Goal: Task Accomplishment & Management: Use online tool/utility

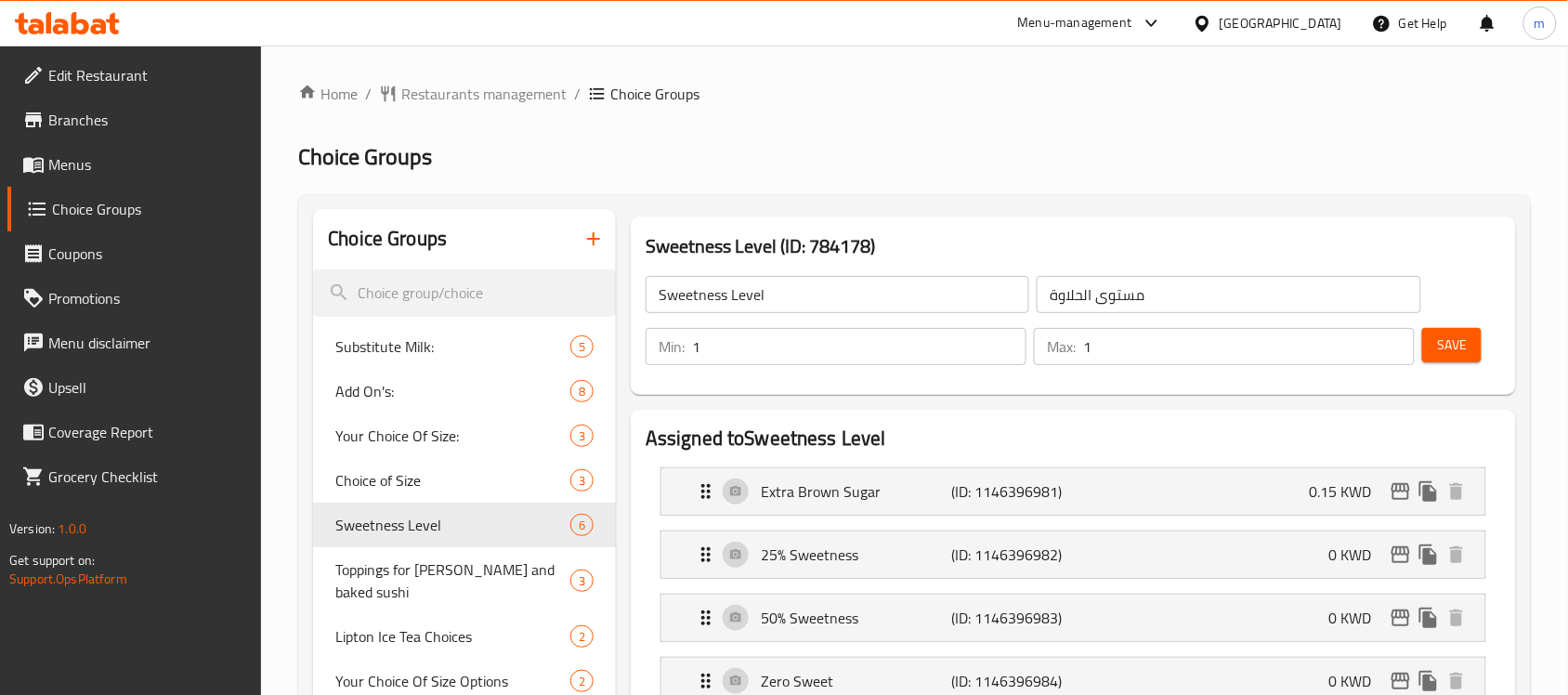
scroll to position [581, 0]
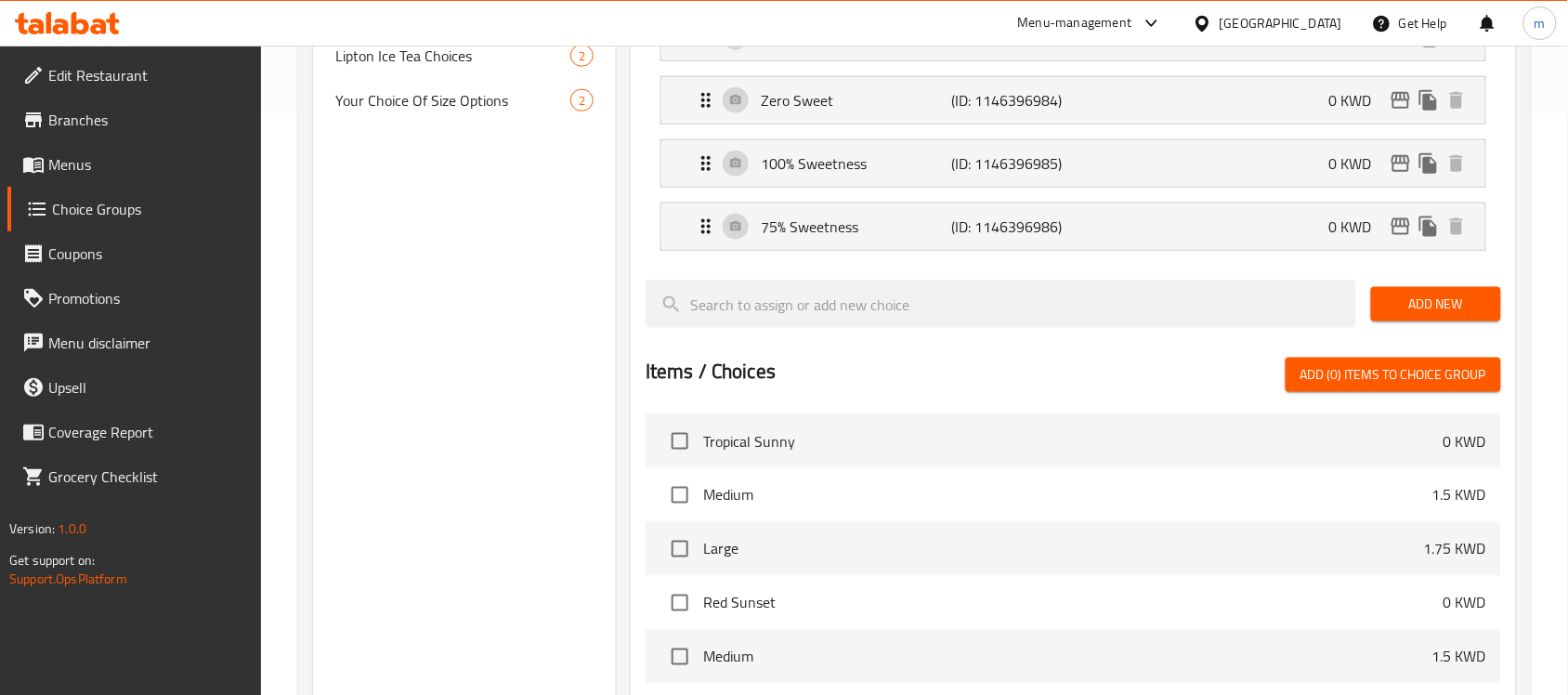
click at [1329, 23] on div "[GEOGRAPHIC_DATA]" at bounding box center [1281, 22] width 123 height 20
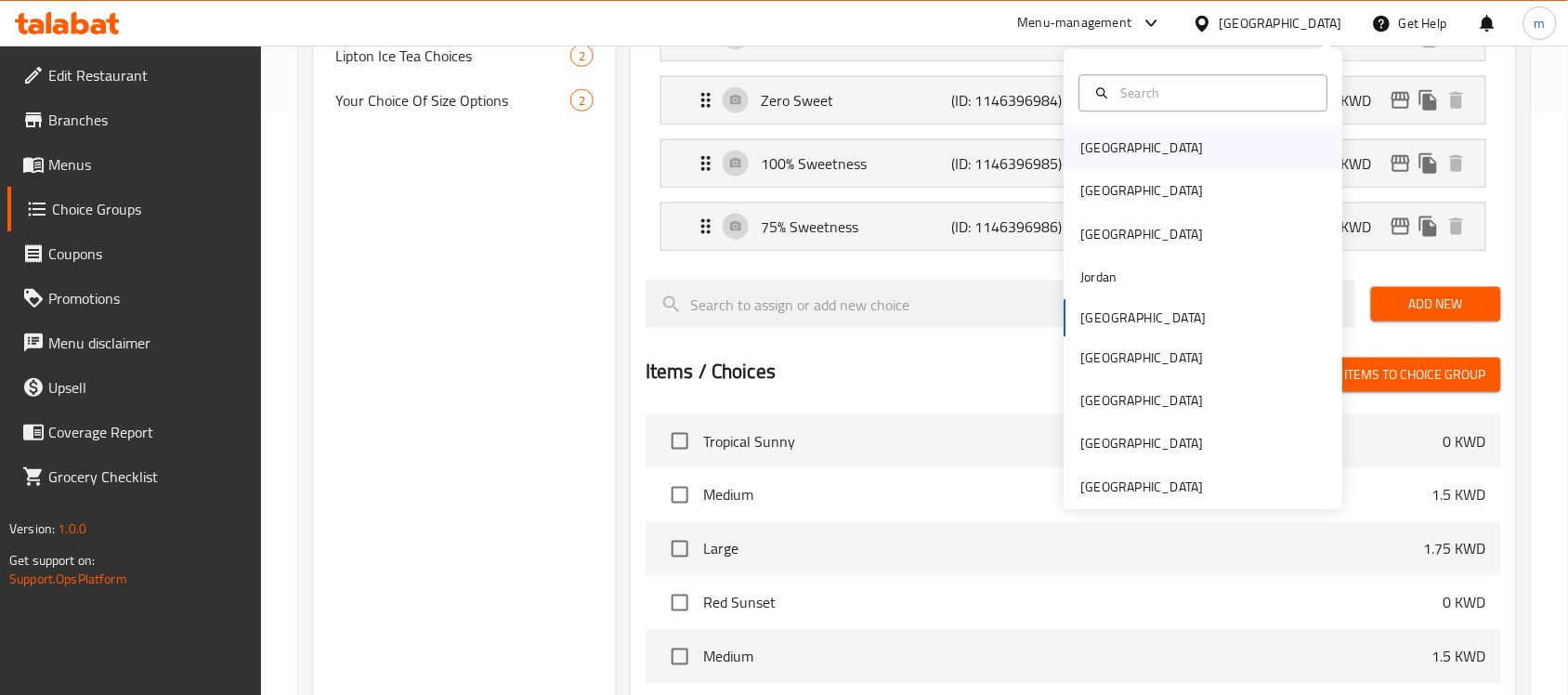
click at [1100, 139] on div "[GEOGRAPHIC_DATA]" at bounding box center [1142, 148] width 123 height 20
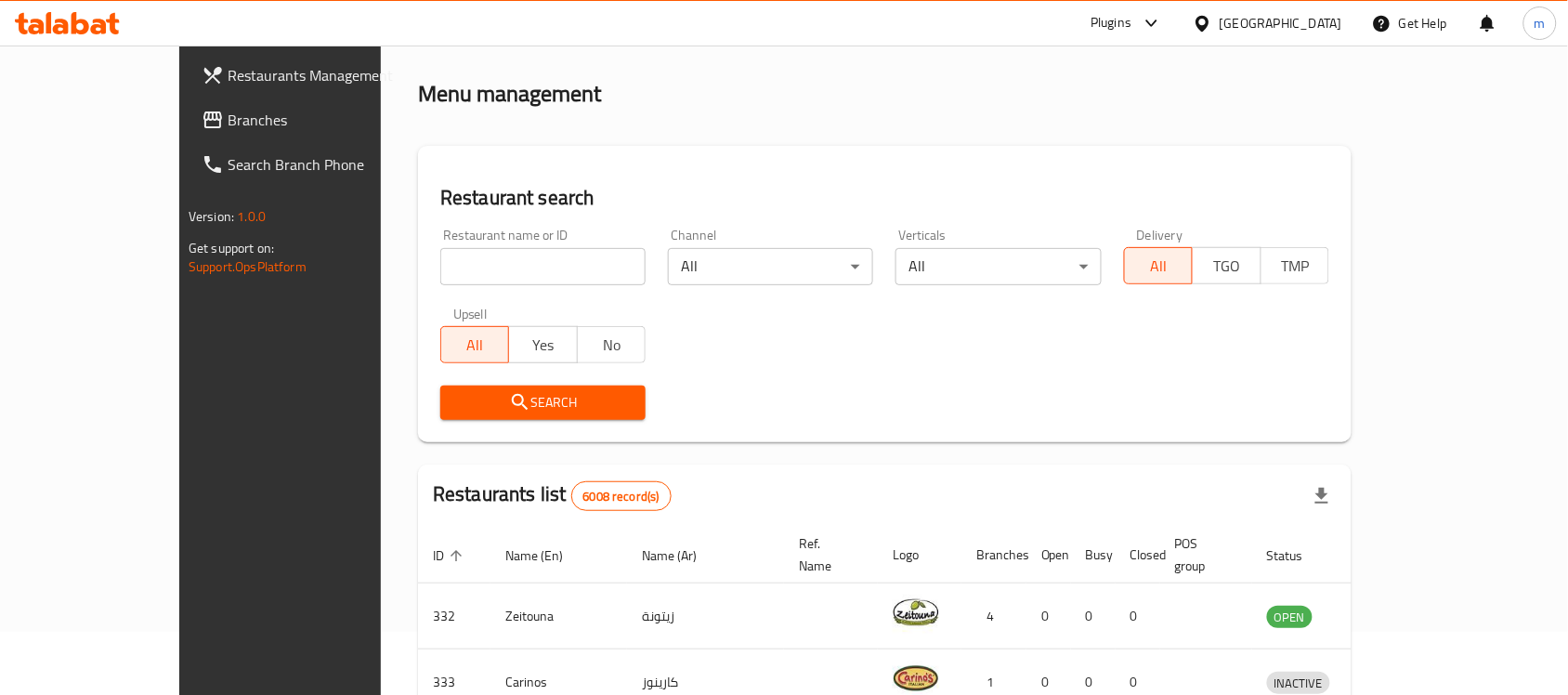
scroll to position [581, 0]
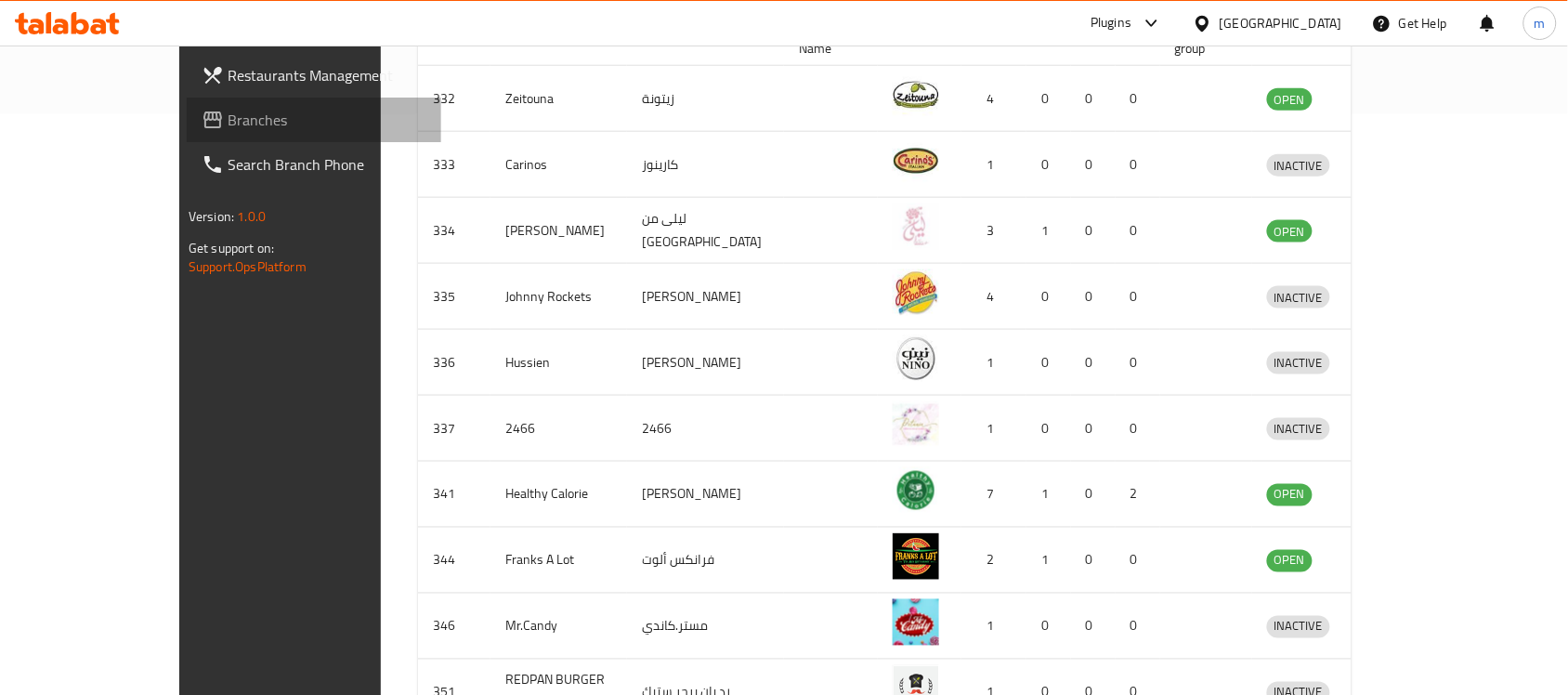
click at [228, 131] on span "Branches" at bounding box center [327, 120] width 199 height 22
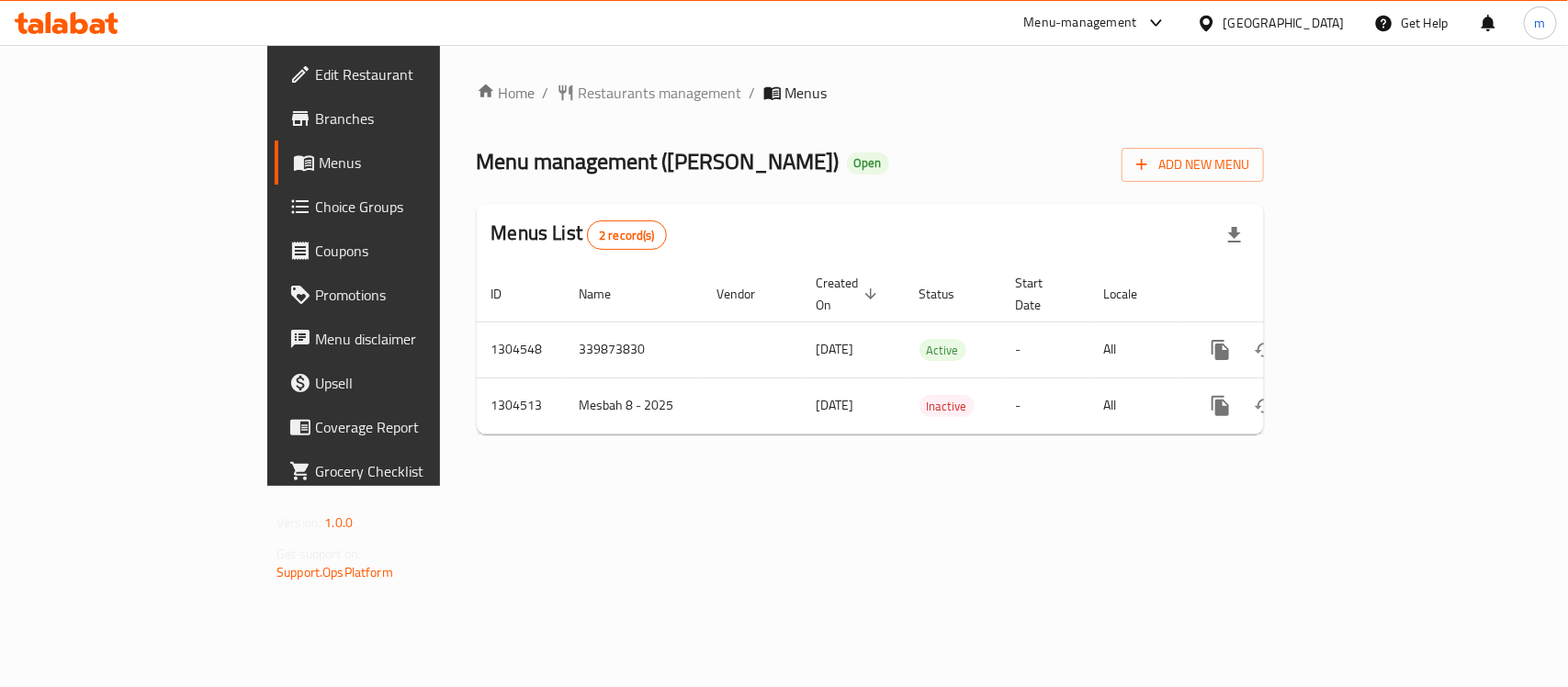
click at [57, 18] on icon at bounding box center [66, 22] width 104 height 22
click at [315, 206] on span "Choice Groups" at bounding box center [414, 206] width 199 height 22
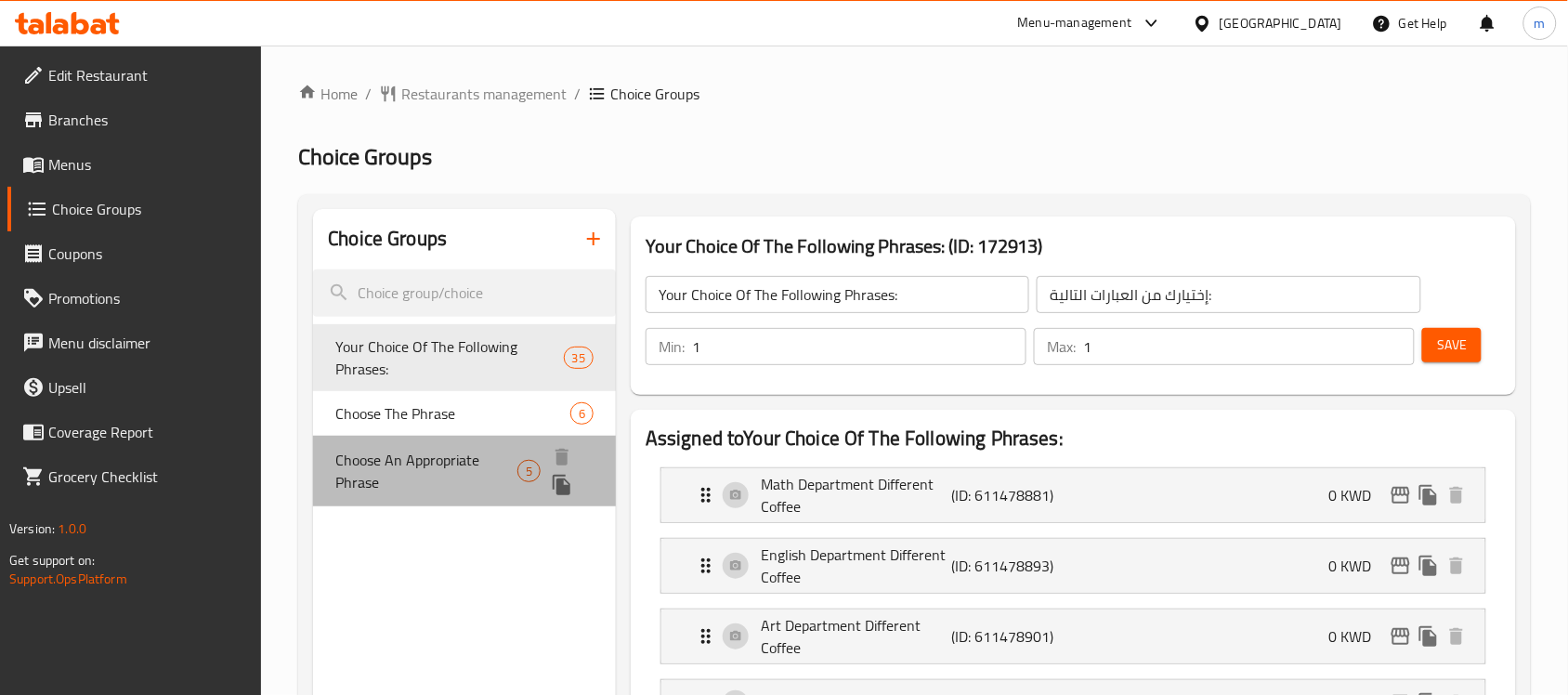
click at [418, 490] on span "Choose An Appropriate Phrase" at bounding box center [426, 471] width 182 height 45
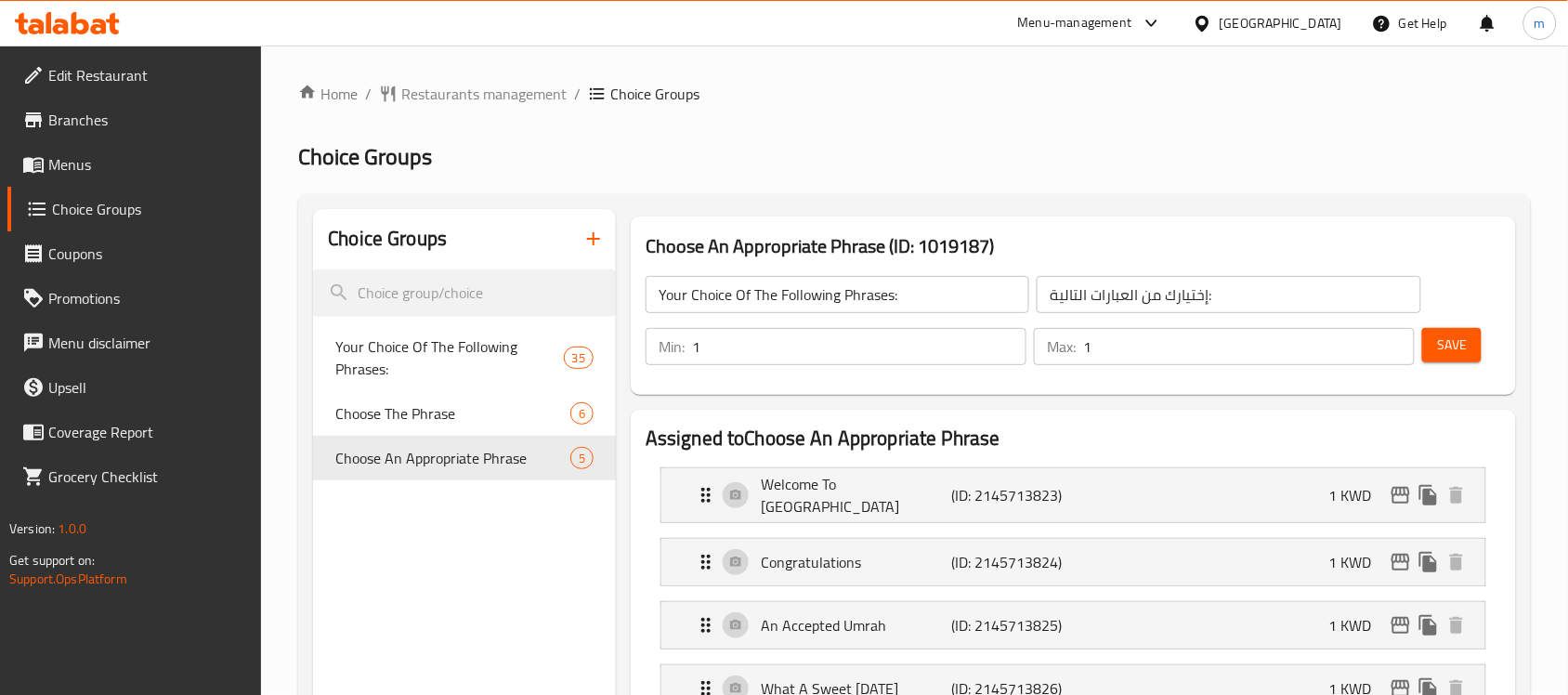
type input "Choose An Appropriate Phrase"
type input "اختر عبارة مناسبة"
type input "0"
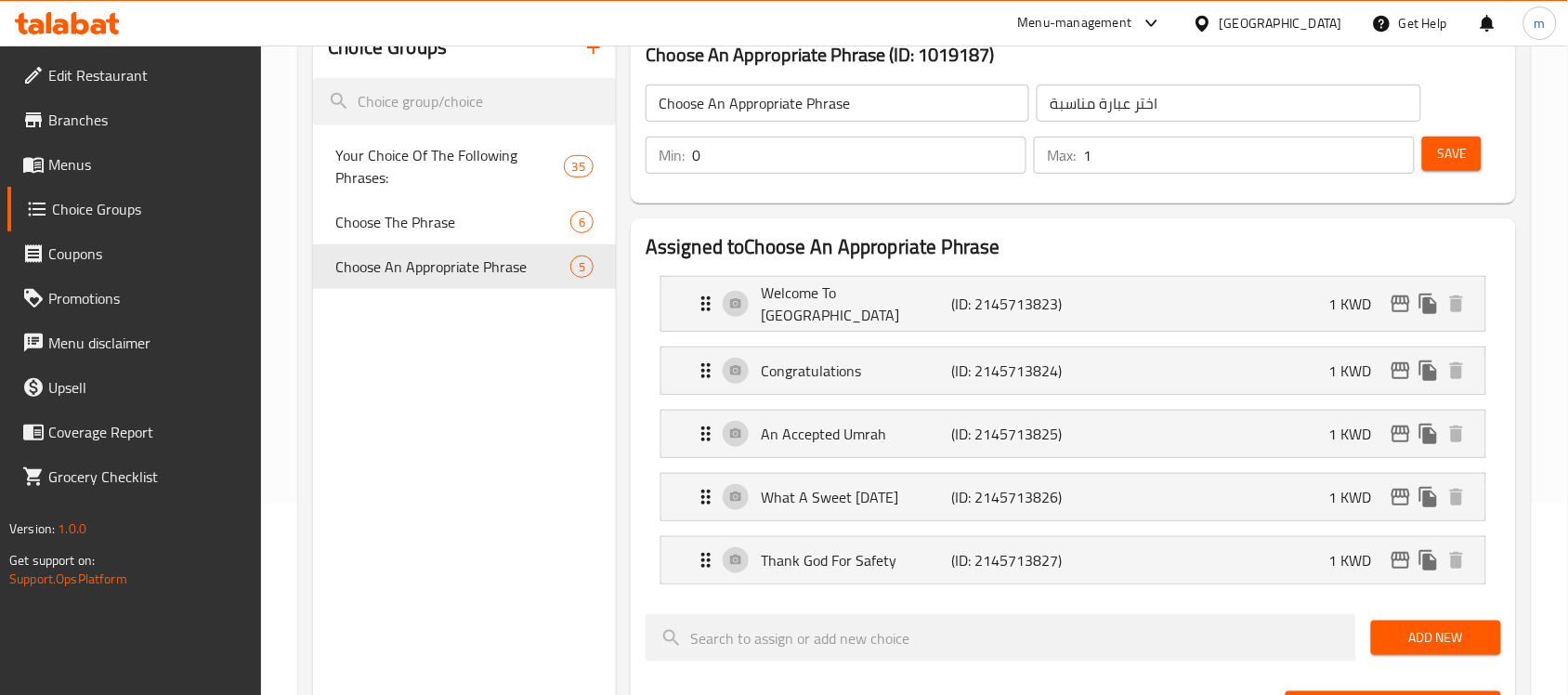
scroll to position [232, 0]
